Goal: Find specific page/section: Find specific page/section

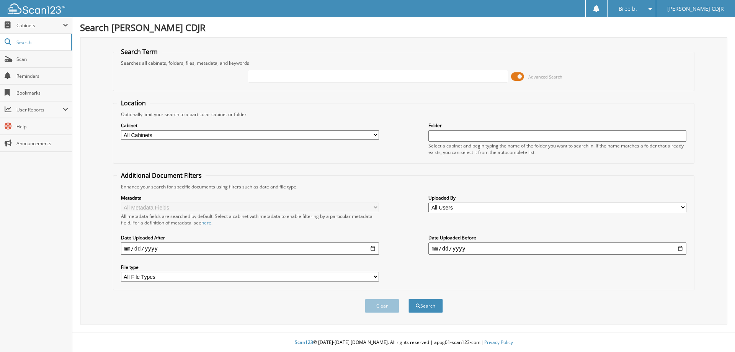
click at [312, 81] on input "text" at bounding box center [378, 76] width 258 height 11
type input "52012"
click at [408, 299] on button "Search" at bounding box center [425, 306] width 34 height 14
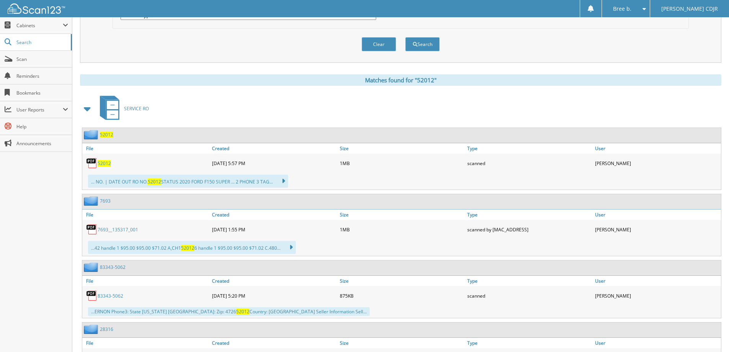
scroll to position [268, 0]
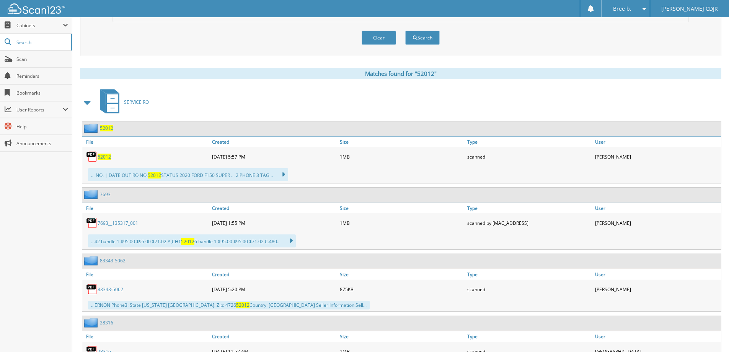
click at [107, 158] on span "52012" at bounding box center [104, 157] width 13 height 7
